Goal: Subscribe to service/newsletter

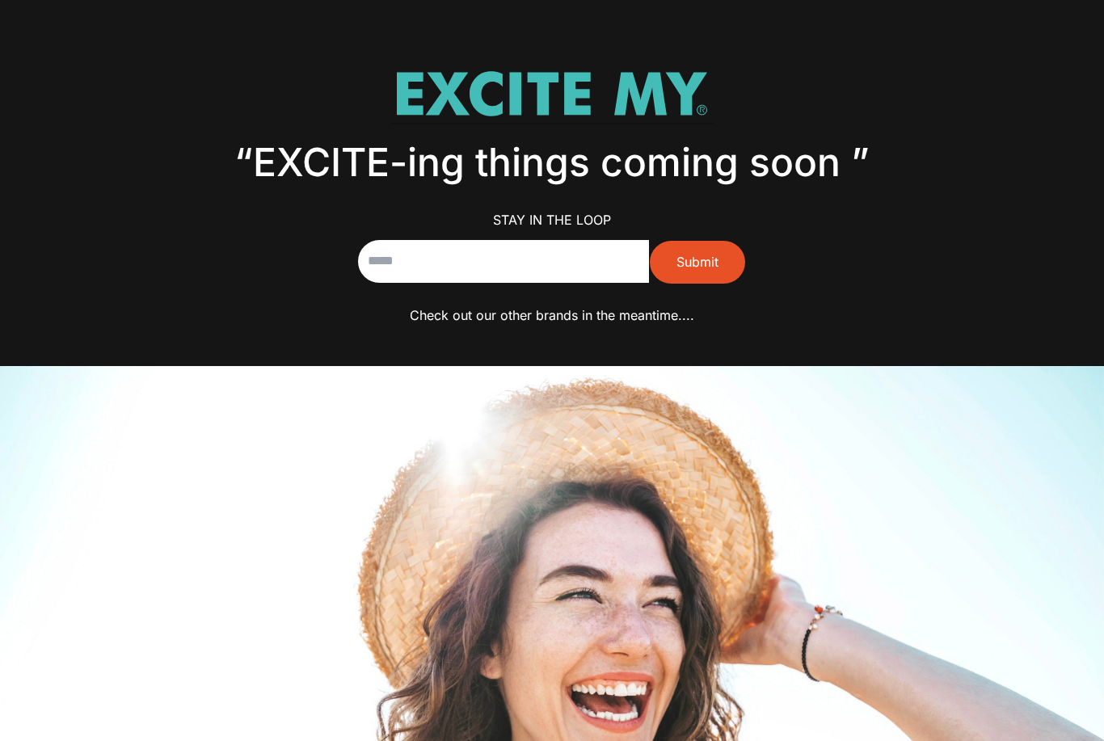
click at [645, 317] on p "Check out our other brands in the meantime...." at bounding box center [552, 315] width 784 height 23
click at [656, 314] on p "Check out our other brands in the meantime...." at bounding box center [552, 315] width 784 height 23
click at [908, 215] on p "Stay in the loop" at bounding box center [552, 220] width 784 height 23
click at [554, 279] on input "email" at bounding box center [503, 261] width 291 height 43
click at [574, 264] on input "email" at bounding box center [503, 261] width 291 height 43
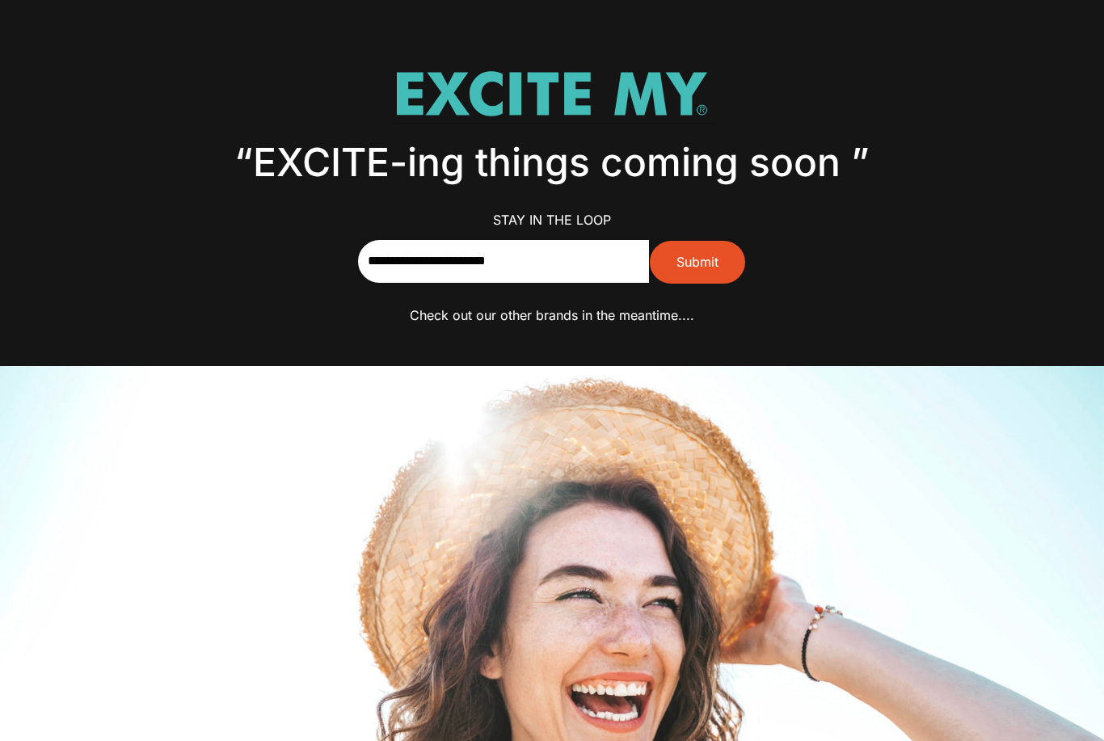
type input "**********"
click at [686, 256] on span "Submit" at bounding box center [698, 262] width 42 height 23
click at [580, 214] on p "Stay in the loop" at bounding box center [552, 220] width 784 height 23
click at [795, 219] on p "Stay in the loop" at bounding box center [552, 220] width 784 height 23
click at [597, 329] on gp-row "“EXCITE-ing things coming soon ” Stay in the loop Thanks for subscribing" at bounding box center [552, 183] width 1104 height 366
